Goal: Task Accomplishment & Management: Complete application form

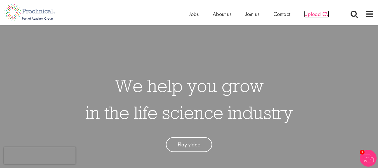
click at [318, 14] on span "Upload CV" at bounding box center [316, 13] width 25 height 7
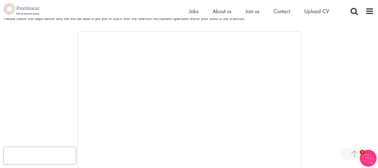
scroll to position [86, 0]
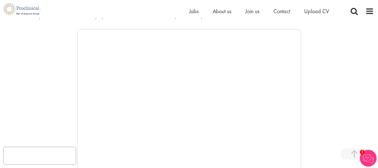
click at [366, 156] on img at bounding box center [368, 157] width 17 height 17
click at [366, 155] on img at bounding box center [368, 157] width 17 height 17
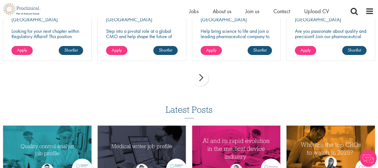
scroll to position [465, 0]
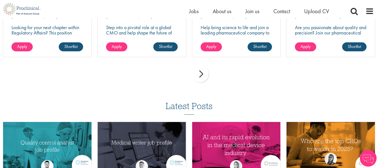
click at [201, 76] on div "next" at bounding box center [200, 73] width 17 height 17
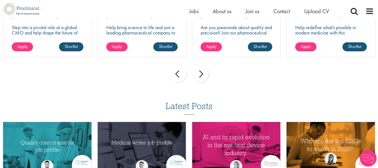
click at [201, 76] on div "next" at bounding box center [200, 73] width 17 height 17
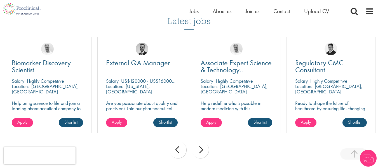
scroll to position [389, 0]
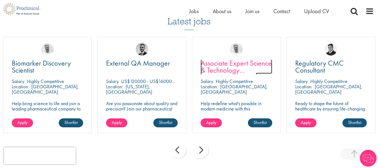
click at [231, 64] on span "Associate Expert Science & Technology ([MEDICAL_DATA])" at bounding box center [236, 70] width 71 height 24
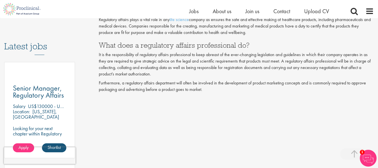
scroll to position [274, 0]
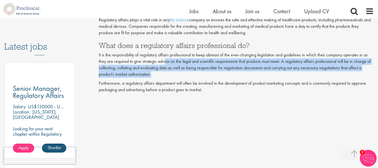
drag, startPoint x: 165, startPoint y: 62, endPoint x: 186, endPoint y: 76, distance: 25.0
click at [186, 76] on p "It is the responsibility of regulatory affairs professional to keep abreast of …" at bounding box center [236, 64] width 275 height 25
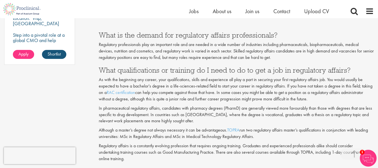
scroll to position [469, 0]
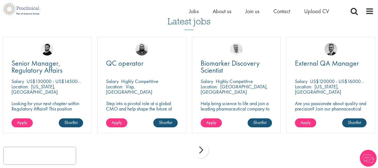
click at [197, 156] on div "next" at bounding box center [200, 149] width 17 height 17
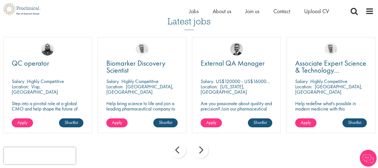
click at [197, 156] on div "next" at bounding box center [200, 149] width 17 height 17
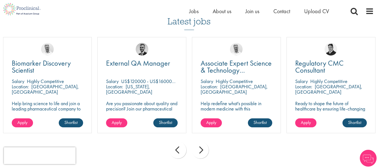
click at [197, 156] on div "next" at bounding box center [200, 149] width 17 height 17
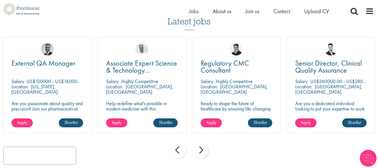
click at [197, 156] on div "next" at bounding box center [200, 149] width 17 height 17
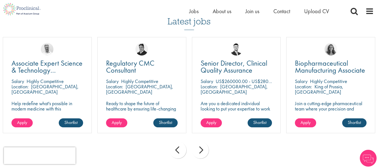
click at [197, 156] on div "next" at bounding box center [200, 149] width 17 height 17
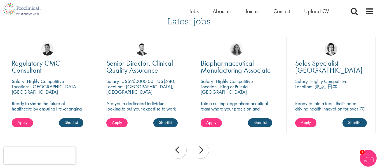
click at [197, 156] on div "next" at bounding box center [200, 149] width 17 height 17
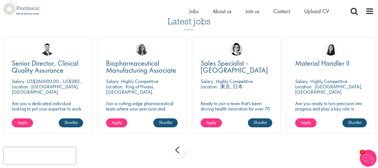
click at [197, 156] on div "prev next" at bounding box center [189, 151] width 378 height 24
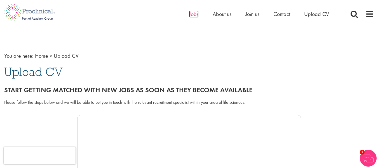
click at [198, 14] on span "Jobs" at bounding box center [194, 13] width 10 height 7
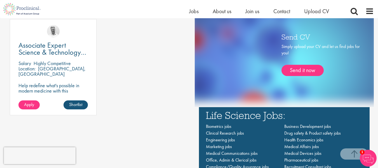
scroll to position [316, 0]
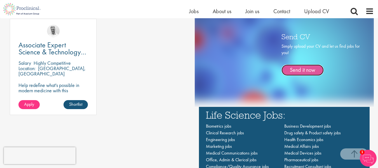
click at [311, 68] on link "Send it now" at bounding box center [302, 69] width 42 height 11
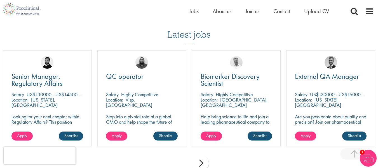
scroll to position [362, 0]
